Goal: Task Accomplishment & Management: Manage account settings

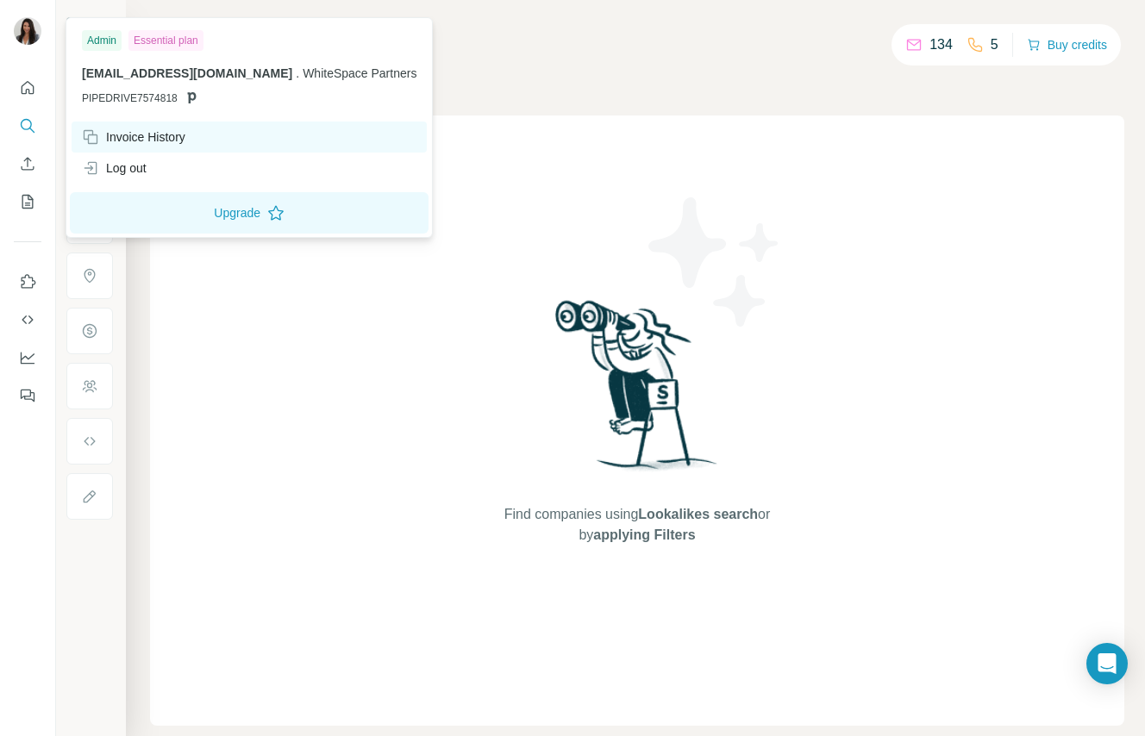
click at [175, 130] on div "Invoice History" at bounding box center [133, 136] width 103 height 17
click at [192, 139] on div "Invoice History" at bounding box center [249, 137] width 355 height 31
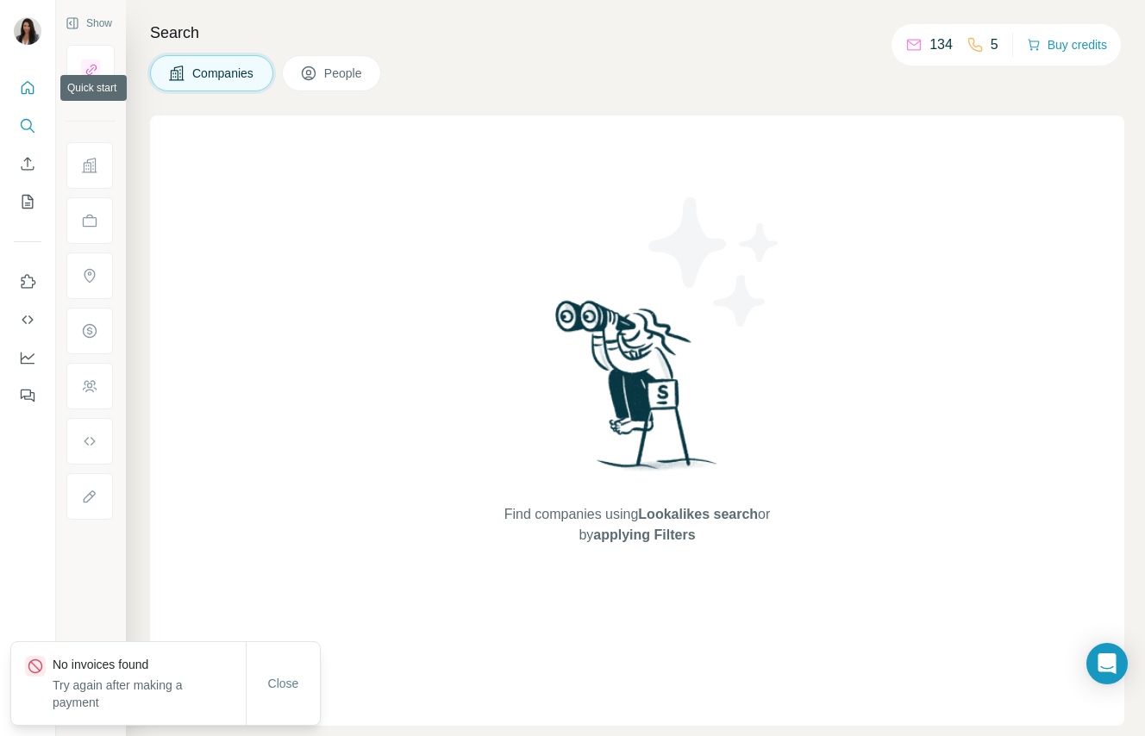
click at [29, 90] on icon "Quick start" at bounding box center [27, 87] width 17 height 17
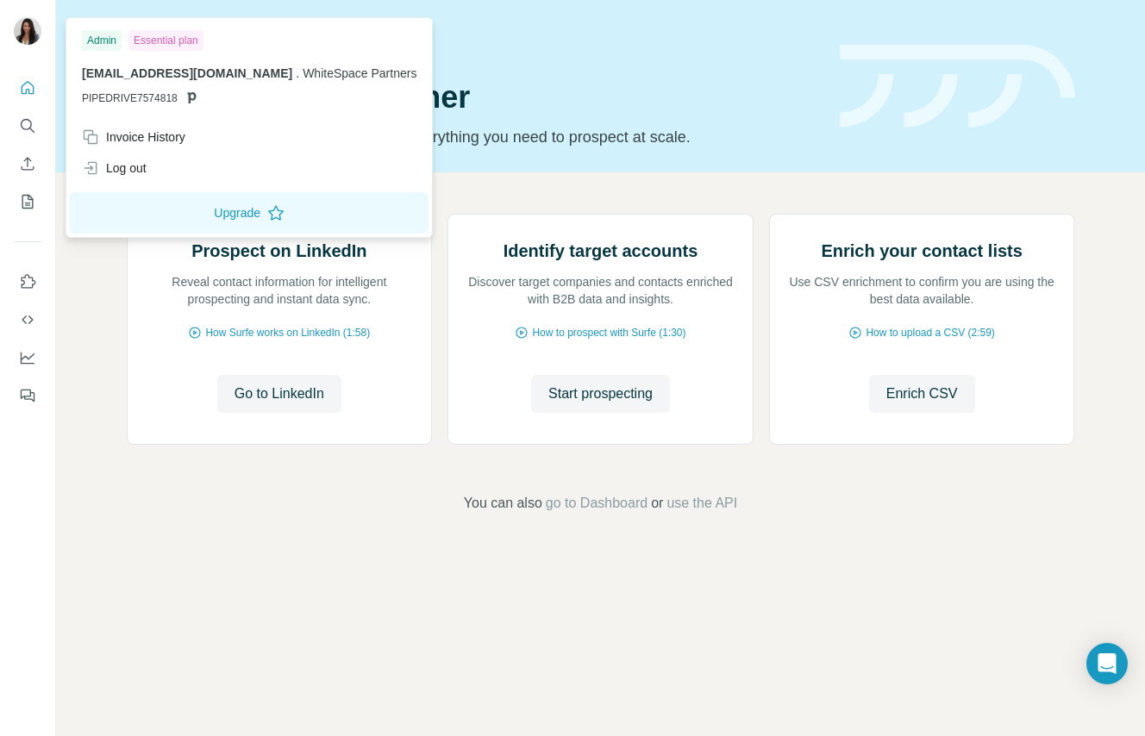
click at [158, 101] on span "PIPEDRIVE7574818" at bounding box center [130, 99] width 96 height 16
click at [149, 135] on div "Invoice History" at bounding box center [133, 136] width 103 height 17
